Goal: Find specific page/section: Find specific page/section

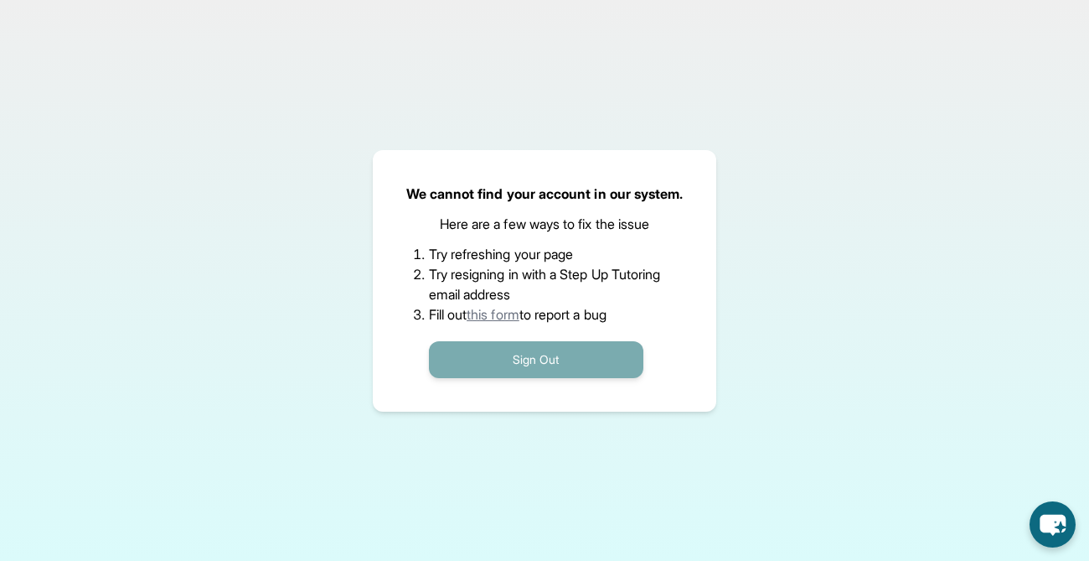
click at [551, 349] on button "Sign Out" at bounding box center [536, 359] width 215 height 37
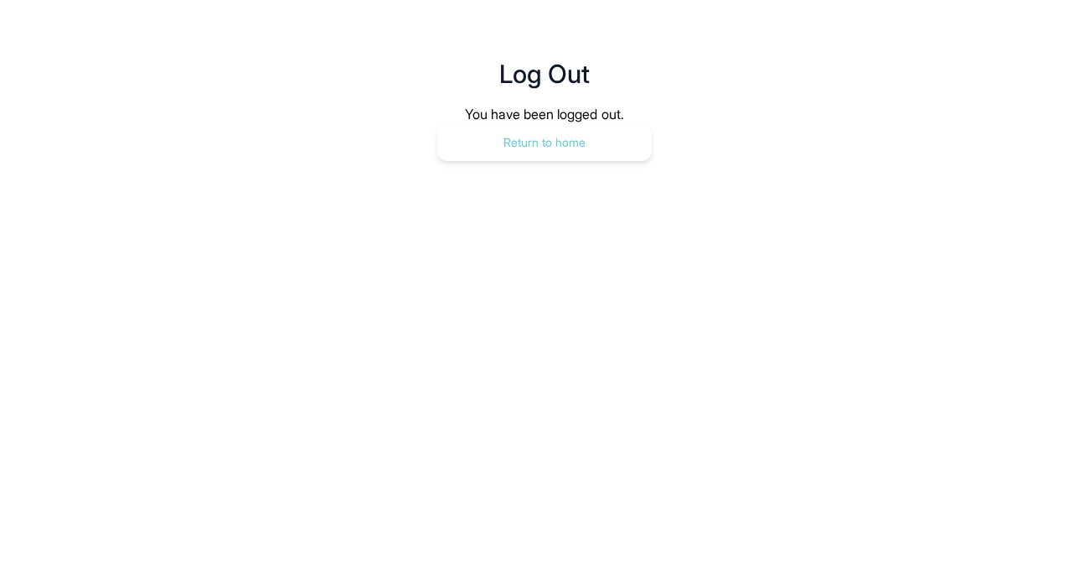
click at [518, 131] on button "Return to home" at bounding box center [544, 142] width 215 height 37
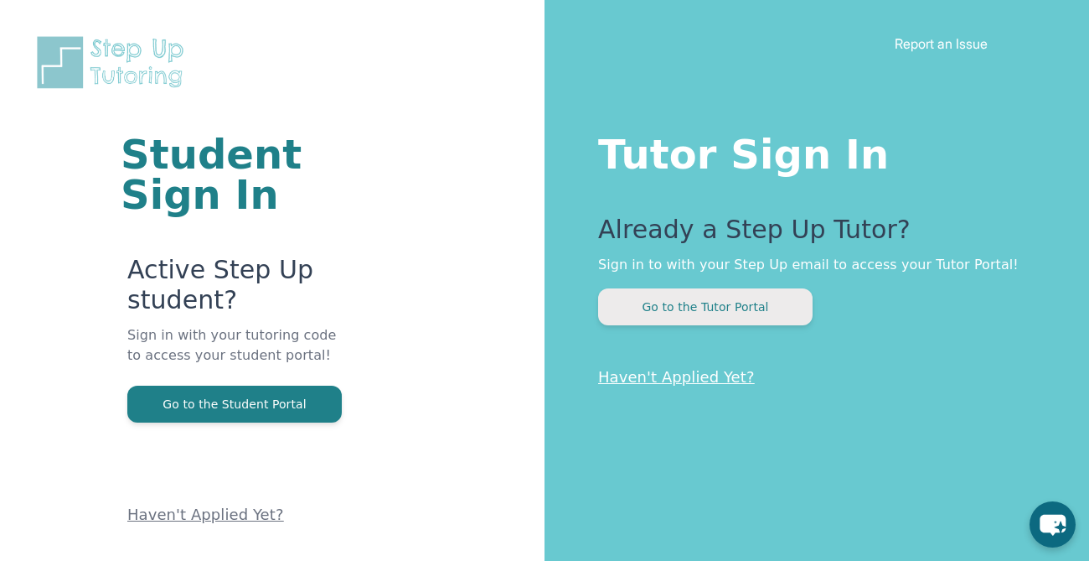
click at [673, 318] on button "Go to the Tutor Portal" at bounding box center [705, 306] width 215 height 37
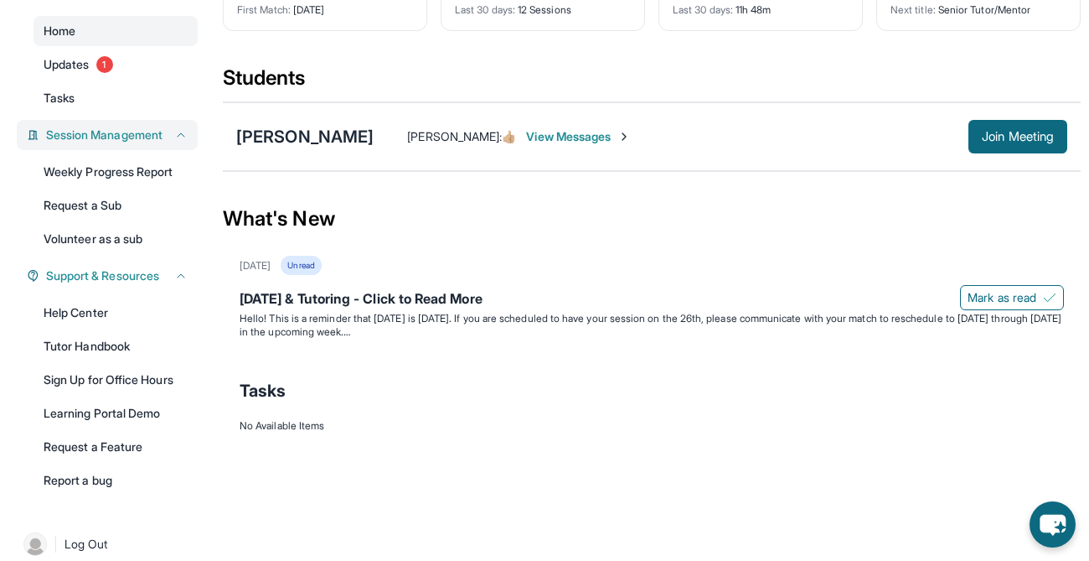
scroll to position [163, 0]
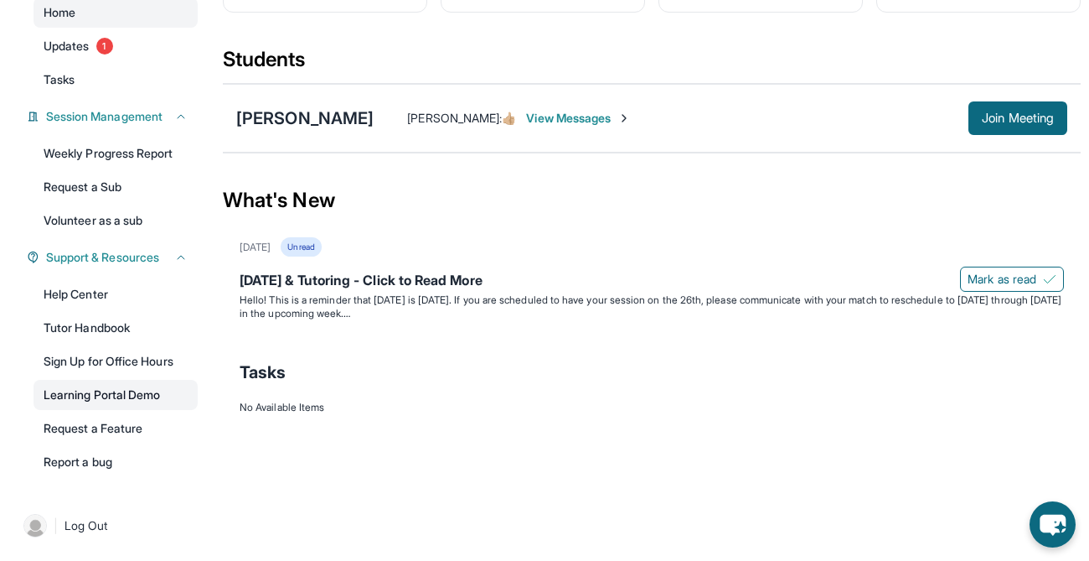
click at [106, 394] on link "Learning Portal Demo" at bounding box center [116, 395] width 164 height 30
